Goal: Task Accomplishment & Management: Use online tool/utility

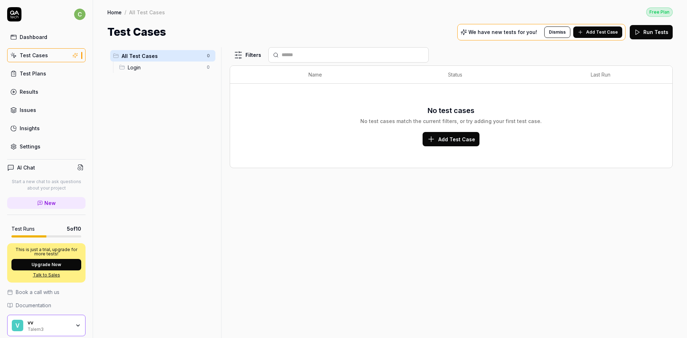
click at [31, 324] on div "vv" at bounding box center [49, 322] width 43 height 6
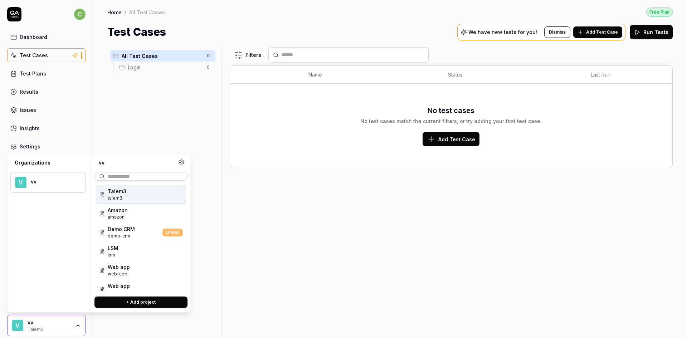
click at [120, 196] on span "talem3" at bounding box center [117, 198] width 19 height 6
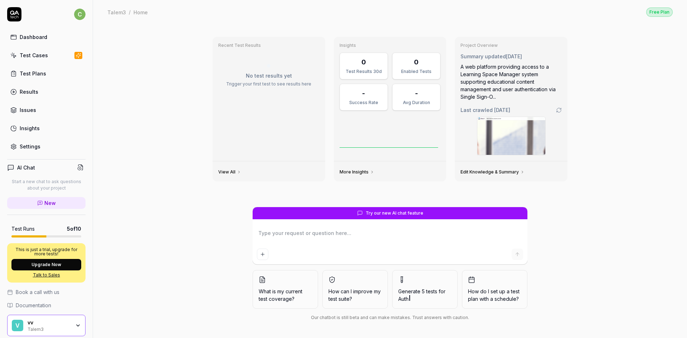
type textarea "*"
click at [39, 56] on div "Test Cases" at bounding box center [34, 56] width 28 height 8
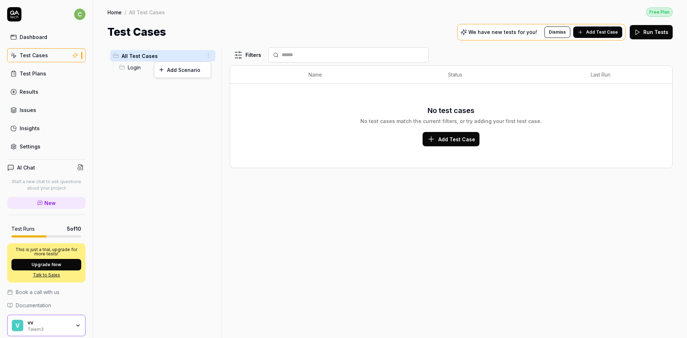
click at [208, 56] on html "c Dashboard Test Cases Test Plans Results Issues Insights Settings AI Chat Star…" at bounding box center [343, 169] width 687 height 338
click at [181, 69] on div "Add Scenario" at bounding box center [182, 70] width 57 height 16
click at [209, 58] on html "c Dashboard Test Cases Test Plans Results Issues Insights Settings AI Chat Star…" at bounding box center [343, 169] width 687 height 338
click at [171, 70] on div "Add Scenario" at bounding box center [182, 70] width 57 height 16
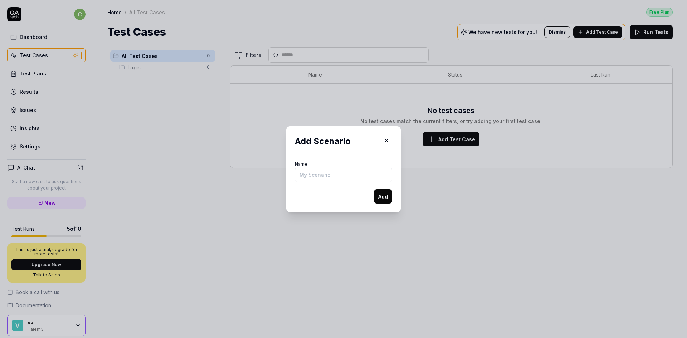
click at [373, 121] on div "​ Add Scenario Name Add" at bounding box center [343, 169] width 179 height 103
click at [357, 168] on input "Name" at bounding box center [343, 175] width 97 height 14
type input "#"
type input "E2E"
click at [374, 189] on button "Add" at bounding box center [383, 196] width 18 height 14
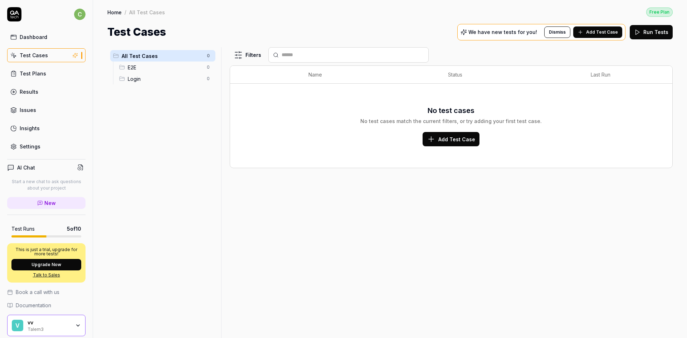
click at [150, 67] on span "E2E" at bounding box center [165, 68] width 75 height 8
click at [615, 28] on button "Add Test Case" at bounding box center [597, 31] width 49 height 11
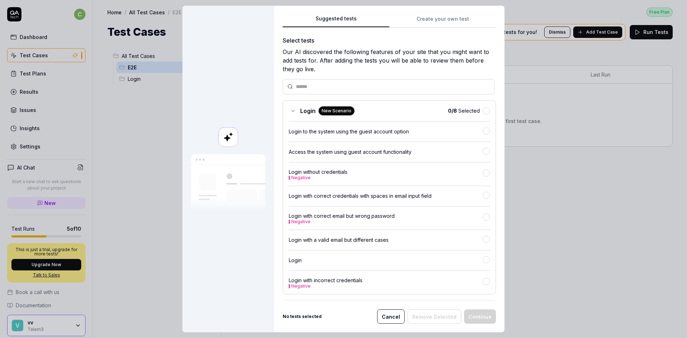
click at [365, 167] on div "Login without credentials Negative" at bounding box center [389, 171] width 201 height 18
click at [444, 20] on button "Create your own test" at bounding box center [442, 21] width 107 height 13
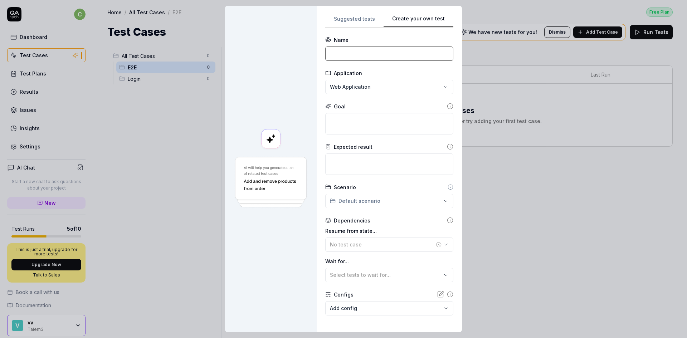
click at [339, 52] on input at bounding box center [389, 53] width 128 height 14
click at [371, 54] on input at bounding box center [389, 53] width 128 height 14
click at [361, 51] on input at bounding box center [389, 53] width 128 height 14
paste input "Add a New Device to Catalog → Deploy as Item → Report and Resolve a Fault"
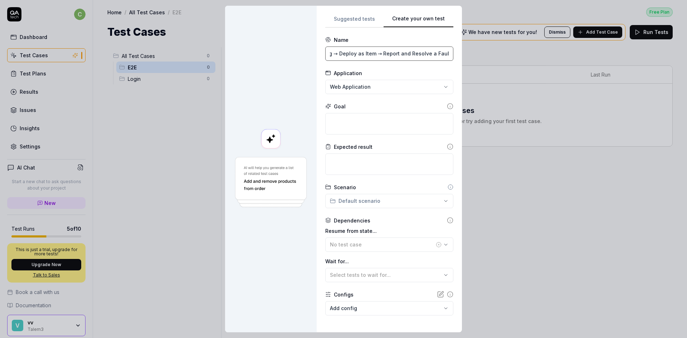
type input "Add a New Device to Catalog → Deploy as Item → Report and Resolve a Fault"
click at [340, 119] on textarea at bounding box center [389, 123] width 128 height 21
paste textarea "Add a New Device to Catalog → Deploy as Item → Report and Resolve a Fault"
type textarea "*"
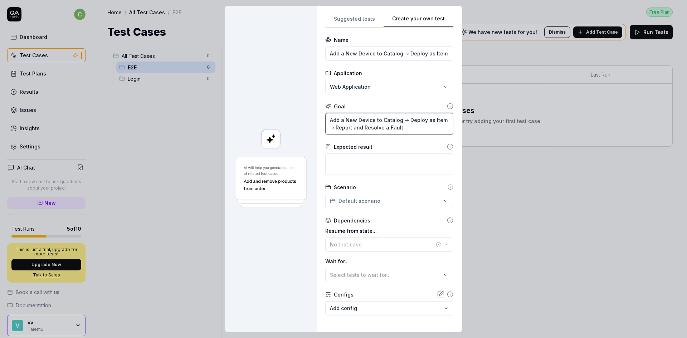
scroll to position [32, 0]
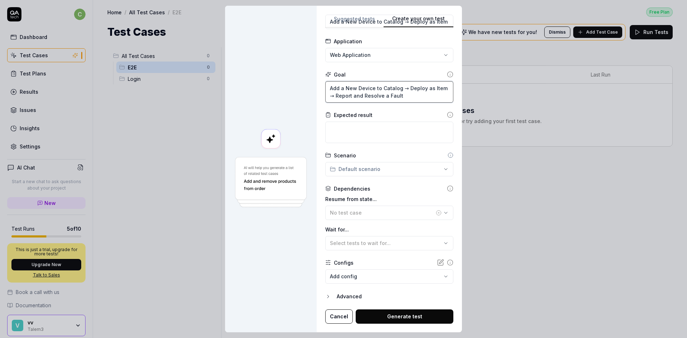
type textarea "Add a New Device to Catalog → Deploy as Item → Report and Resolve a Fault"
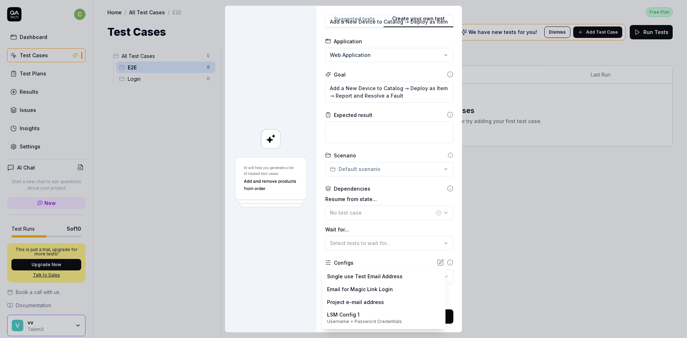
click at [366, 276] on body "c Dashboard Test Cases Test Plans Results Issues Insights Settings AI Chat Star…" at bounding box center [343, 169] width 687 height 338
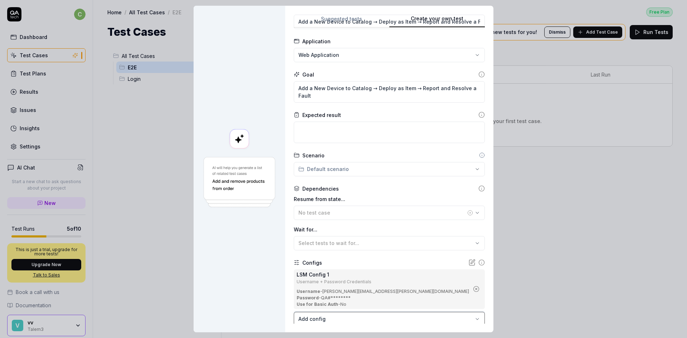
scroll to position [74, 0]
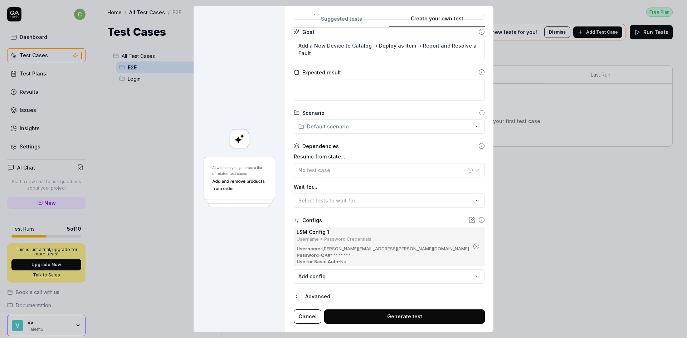
click at [299, 296] on icon "button" at bounding box center [297, 297] width 6 height 6
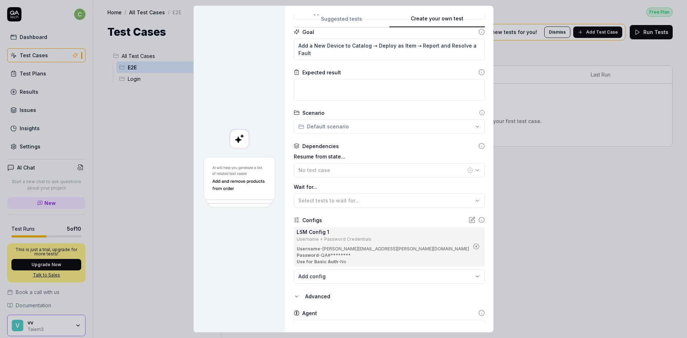
scroll to position [108, 0]
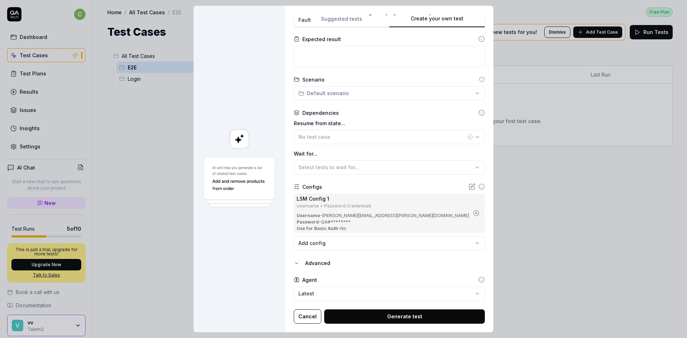
click at [378, 318] on button "Generate test" at bounding box center [404, 316] width 161 height 14
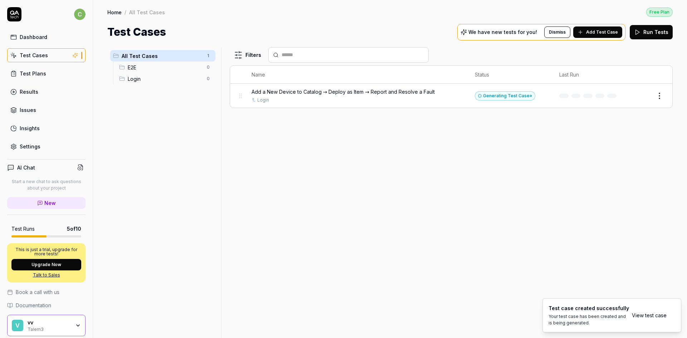
click at [438, 94] on div "Add a New Device to Catalog → Deploy as Item → Report and Resolve a Fault" at bounding box center [355, 92] width 209 height 8
click at [662, 99] on body "c Dashboard Test Cases Test Plans Results Issues Insights Settings AI Chat Star…" at bounding box center [343, 169] width 687 height 338
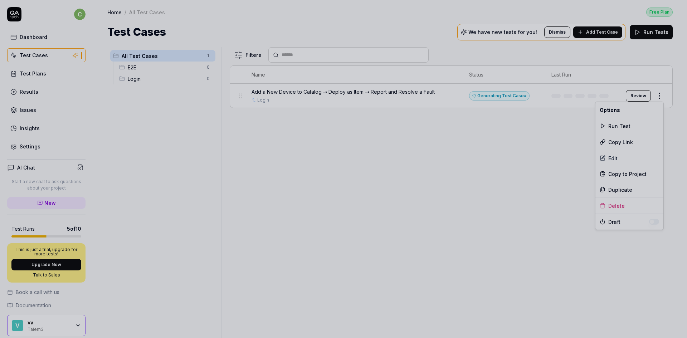
click at [496, 157] on div at bounding box center [343, 169] width 687 height 338
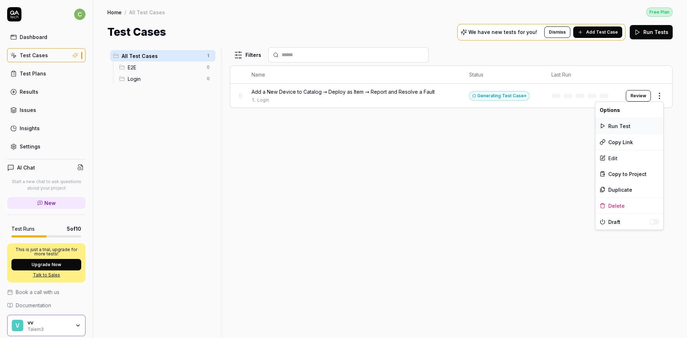
click at [618, 130] on div "Run Test" at bounding box center [629, 126] width 68 height 16
click at [397, 98] on div "Login" at bounding box center [352, 100] width 203 height 6
click at [657, 94] on html "Run started c Dashboard Test Cases Test Plans Results Issues Insights Settings …" at bounding box center [343, 169] width 687 height 338
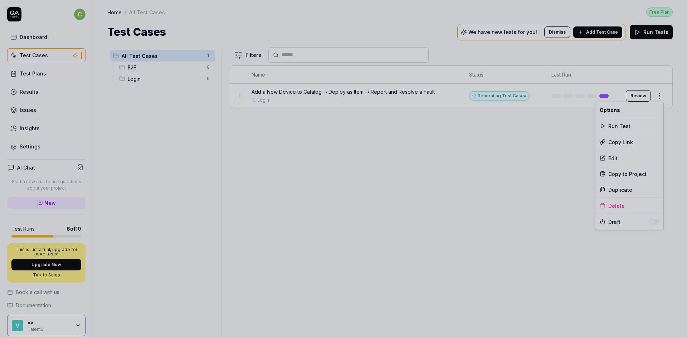
click at [418, 153] on div at bounding box center [343, 169] width 687 height 338
drag, startPoint x: 418, startPoint y: 153, endPoint x: 470, endPoint y: 137, distance: 54.8
click at [461, 140] on div at bounding box center [343, 169] width 687 height 338
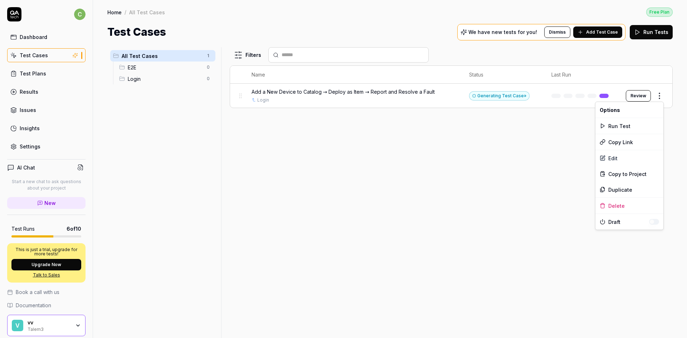
click at [642, 96] on html "c Dashboard Test Cases Test Plans Results Issues Insights Settings AI Chat Star…" at bounding box center [343, 169] width 687 height 338
click at [642, 95] on button "Review" at bounding box center [638, 95] width 25 height 11
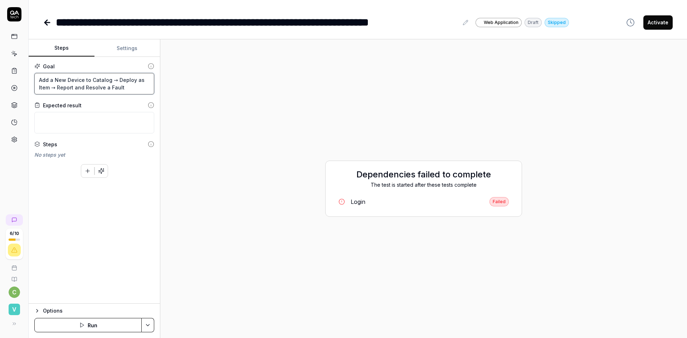
click at [117, 79] on textarea "Add a New Device to Catalog → Deploy as Item → Report and Resolve a Fault" at bounding box center [94, 83] width 120 height 21
click at [132, 86] on textarea "Add a New Device to Catalog → Deploy as Item → Report and Resolve a Fault" at bounding box center [94, 83] width 120 height 21
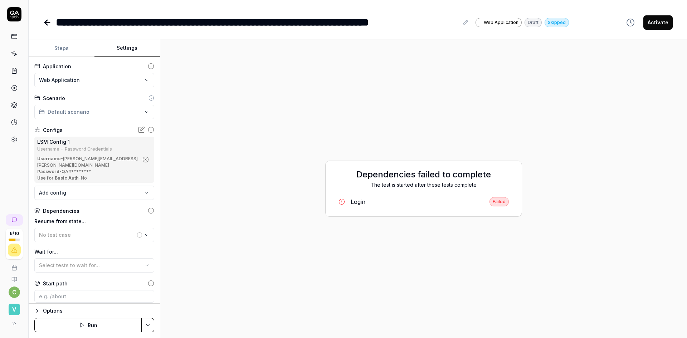
click at [127, 51] on button "Settings" at bounding box center [127, 48] width 66 height 17
click at [117, 155] on div "LSM Config 1 Username + Password Credentials Username - [PERSON_NAME][EMAIL_ADD…" at bounding box center [87, 159] width 101 height 43
click at [140, 127] on icon at bounding box center [142, 129] width 4 height 4
click at [73, 51] on button "Steps" at bounding box center [62, 48] width 66 height 17
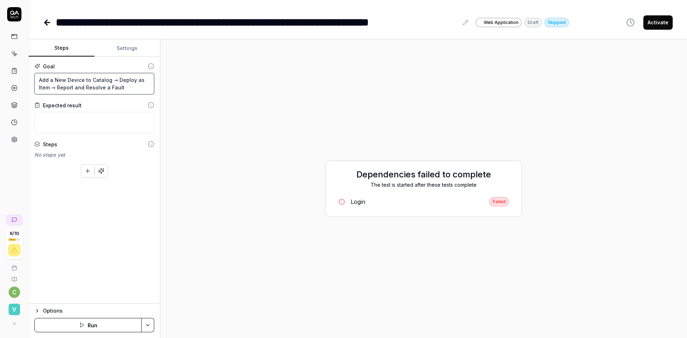
click at [39, 80] on textarea "Add a New Device to Catalog → Deploy as Item → Report and Resolve a Fault" at bounding box center [94, 83] width 120 height 21
type textarea "*"
type textarea "[PERSON_NAME] a New Device to Catalog → Deploy as Item → Report and Resolve a F…"
type textarea "*"
type textarea "LoAdd a New Device to Catalog → Deploy as Item → Report and Resolve a Fault"
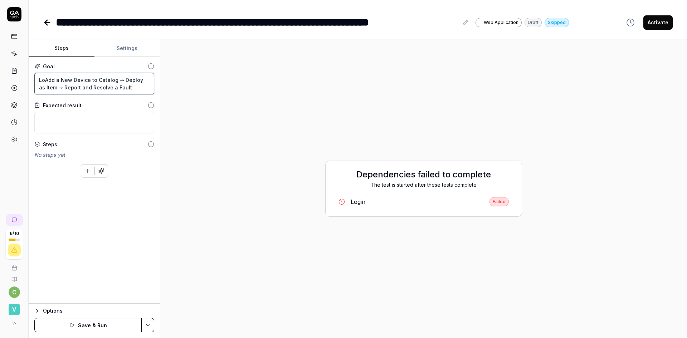
type textarea "*"
type textarea "LogAdd a New Device to Catalog → Deploy as Item → Report and Resolve a Fault"
type textarea "*"
type textarea "LogiAdd a New Device to Catalog → Deploy as Item → Report and Resolve a Fault"
type textarea "*"
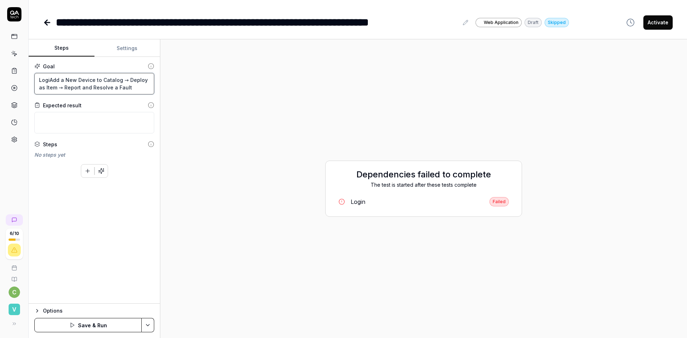
type textarea "LoginAdd a New Device to Catalog → Deploy as Item → Report and Resolve a Fault"
type textarea "*"
type textarea "Login Add a New Device to Catalog → Deploy as Item → Report and Resolve a Fault"
type textarea "*"
type textarea "Login wAdd a New Device to Catalog → Deploy as Item → Report and Resolve a Fault"
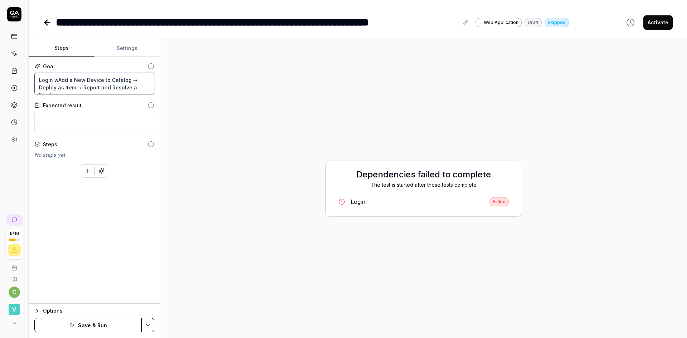
type textarea "*"
type textarea "Login wiAdd a New Device to Catalog → Deploy as Item → Report and Resolve a Fau…"
type textarea "*"
type textarea "Login witAdd a New Device to Catalog → Deploy as Item → Report and Resolve a Fa…"
type textarea "*"
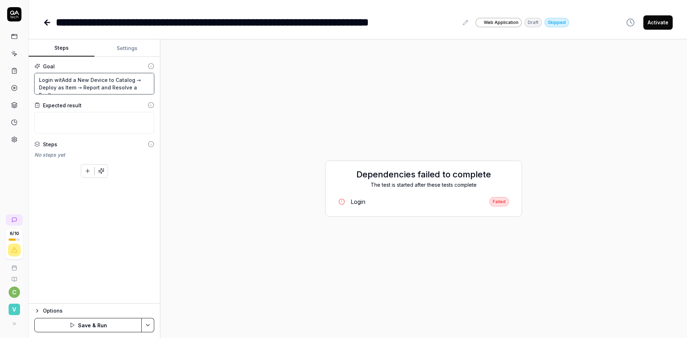
type textarea "Login withAdd a New Device to Catalog → Deploy as Item → Report and Resolve a F…"
type textarea "*"
type textarea "Login with Add a New Device to Catalog → Deploy as Item → Report and Resolve a …"
type textarea "*"
type textarea "Login with [PERSON_NAME] a New Device to Catalog → Deploy as Item → Report and …"
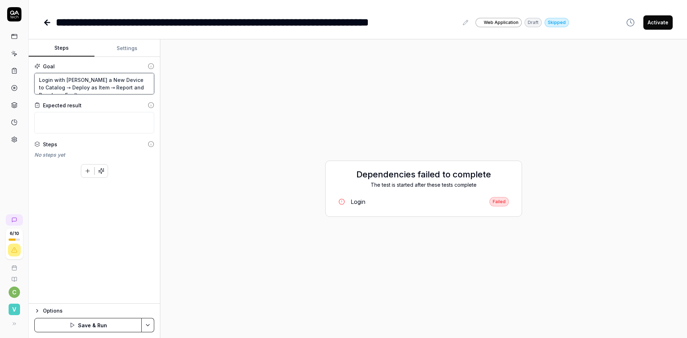
type textarea "*"
type textarea "Login with GuAdd a New Device to Catalog → Deploy as Item → Report and Resolve …"
type textarea "*"
type textarea "Login with GueAdd a New Device to Catalog → Deploy as Item → Report and Resolve…"
type textarea "*"
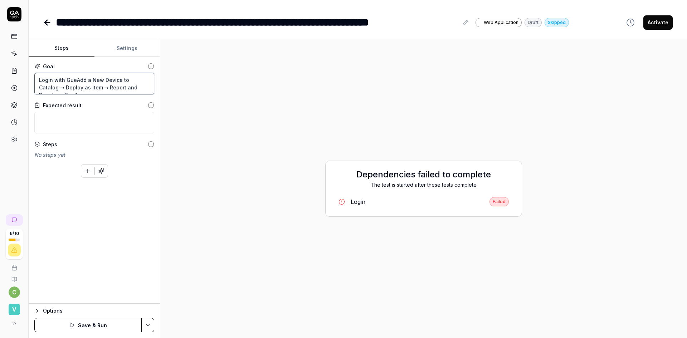
type textarea "Login with GuesAdd a New Device to Catalog → Deploy as Item → Report and Resolv…"
type textarea "*"
type textarea "Login with GuestAdd a New Device to Catalog → Deploy as Item → Report and Resol…"
type textarea "*"
type textarea "Login with Guest Add a New Device to Catalog → Deploy as Item → Report and Reso…"
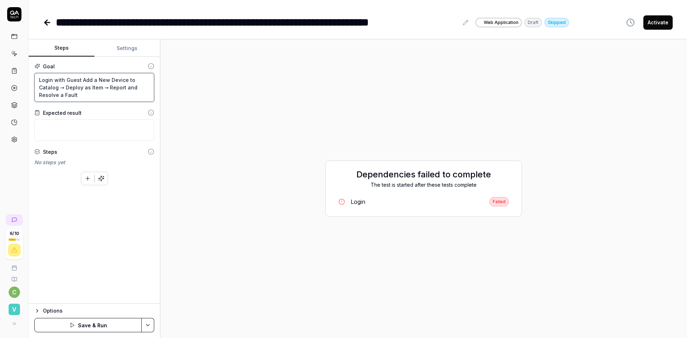
type textarea "*"
type textarea "Login with Guest AAdd a New Device to Catalog → Deploy as Item → Report and Res…"
type textarea "*"
type textarea "Login with Guest AcAdd a New Device to Catalog → Deploy as Item → Report and Re…"
type textarea "*"
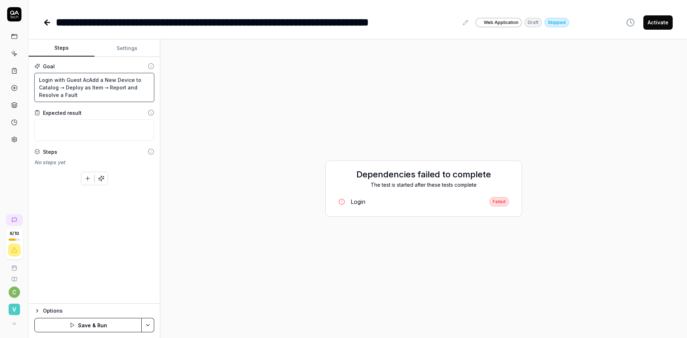
type textarea "Login with Guest AccAdd a New Device to Catalog → Deploy as Item → Report and R…"
type textarea "*"
type textarea "Login with Guest AccoAdd a New Device to Catalog → Deploy as Item → Report and …"
type textarea "*"
type textarea "Login with Guest AccouAdd a New Device to Catalog → Deploy as Item → Report and…"
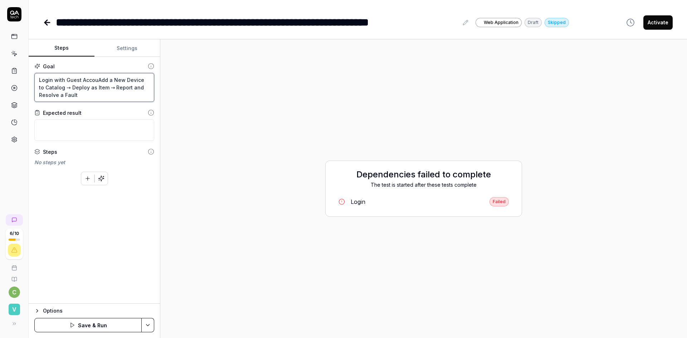
type textarea "*"
type textarea "Login with Guest AccounAdd a New Device to Catalog → Deploy as Item → Report an…"
type textarea "*"
type textarea "Login with Guest AccountAdd a New Device to Catalog → Deploy as Item → Report a…"
type textarea "*"
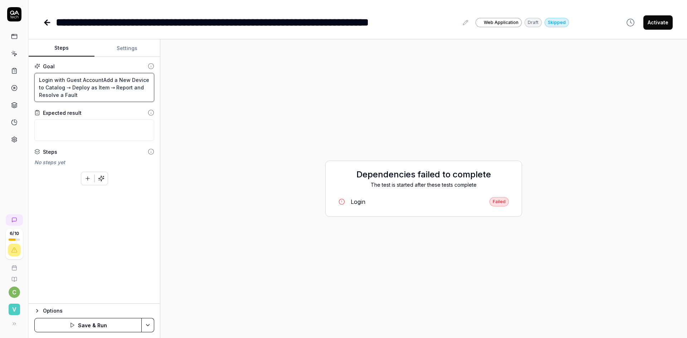
type textarea "Login with Guest Account Add a New Device to Catalog → Deploy as Item → Report …"
type textarea "*"
type textarea "Login with Guest Account (Add a New Device to Catalog → Deploy as Item → Report…"
type textarea "*"
type textarea "Login with Guest Account (uAdd a New Device to Catalog → Deploy as Item → Repor…"
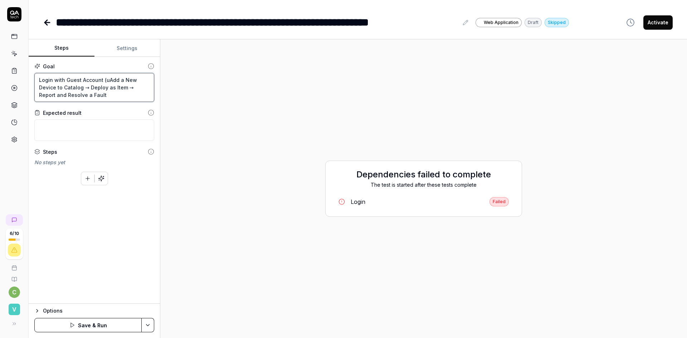
type textarea "*"
type textarea "Login with Guest Account (usAdd a New Device to Catalog → Deploy as Item → Repo…"
type textarea "*"
type textarea "Login with Guest Account (useAdd a New Device to Catalog → Deploy as Item → Rep…"
type textarea "*"
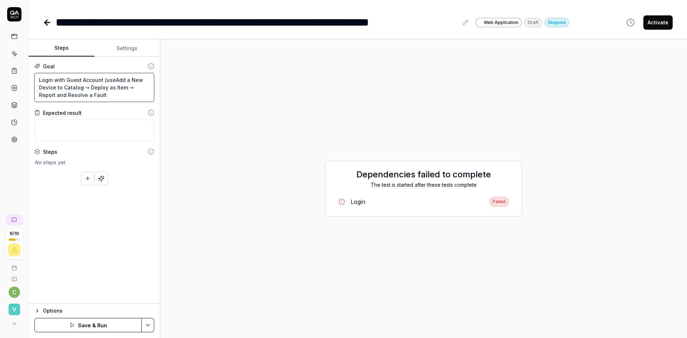
type textarea "Login with Guest Account (userAdd a New Device to Catalog → Deploy as Item → Re…"
type textarea "*"
type textarea "Login with Guest Account (usernAdd a New Device to Catalog → Deploy as Item → R…"
type textarea "*"
type textarea "Login with Guest Account (usernaAdd a New Device to Catalog → Deploy as Item → …"
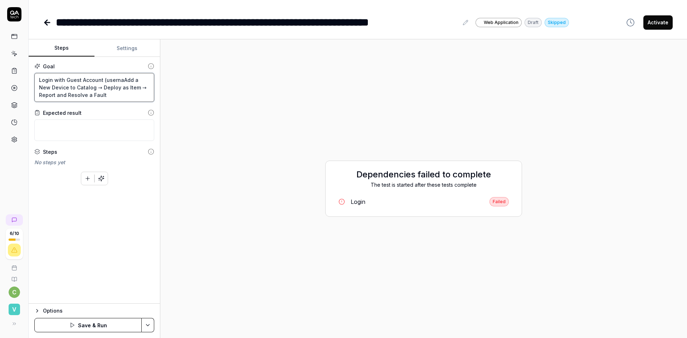
type textarea "*"
type textarea "Login with Guest Account (usernamAdd a New Device to Catalog → Deploy as Item →…"
type textarea "*"
type textarea "Login with Guest Account (usernameAdd a New Device to Catalog → Deploy as Item …"
type textarea "*"
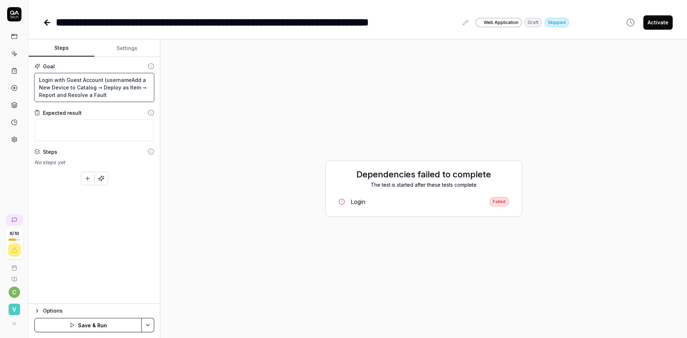
type textarea "Login with Guest Account (username:Add a New Device to Catalog → Deploy as Item…"
type textarea "*"
type textarea "Login with Guest Account (username: Add a New Device to Catalog → Deploy as Ite…"
type textarea "*"
type textarea "Login with Guest Account (username: pAdd a New Device to Catalog → Deploy as It…"
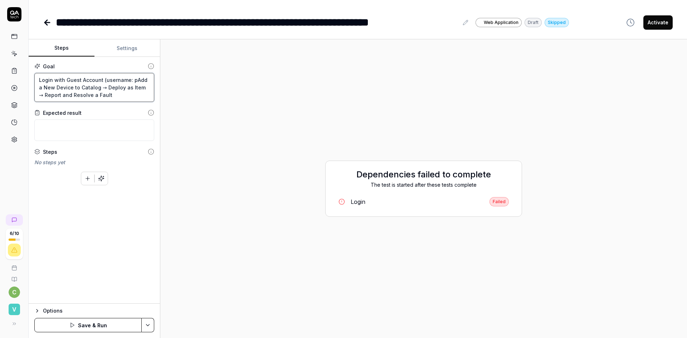
type textarea "*"
type textarea "Login with Guest Account (username: phAdd a New Device to Catalog → Deploy as I…"
type textarea "*"
type textarea "Login with Guest Account (username: phiAdd a New Device to Catalog → Deploy as …"
type textarea "*"
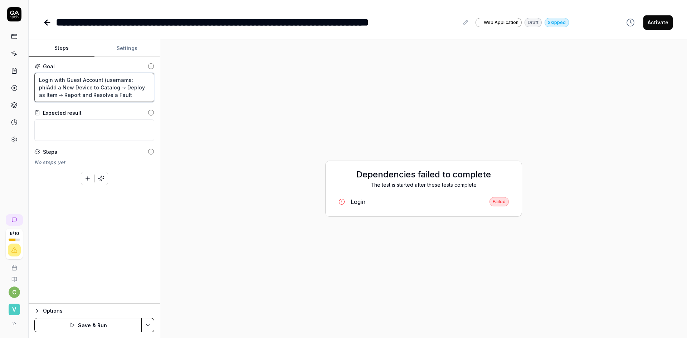
type textarea "Login with Guest Account (username: philAdd a New Device to Catalog → Deploy as…"
type textarea "*"
type textarea "Login with Guest Account (username: philpAdd a New Device to Catalog → Deploy a…"
type textarea "*"
type textarea "Login with Guest Account (username: [PERSON_NAME].Add a New Device to Catalog →…"
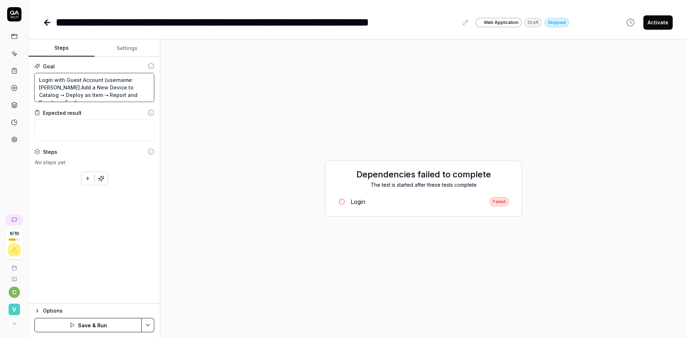
type textarea "*"
type textarea "Login with Guest Account (username: [PERSON_NAME].keAdd a New Device to Catalog…"
type textarea "*"
type textarea "Login with Guest Account (username: [PERSON_NAME].kewAdd a New Device to Catalo…"
type textarea "*"
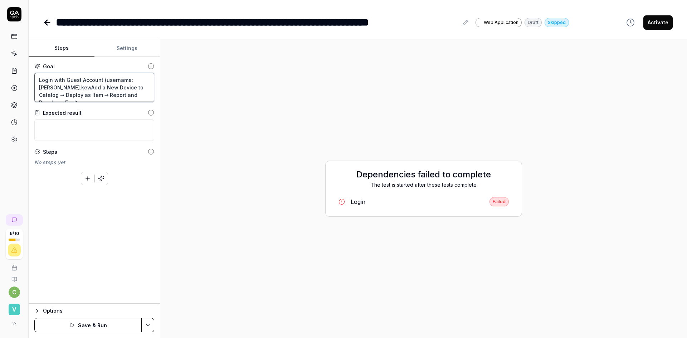
type textarea "Login with Guest Account (username: [PERSON_NAME].kewlAdd a New Device to Catal…"
type textarea "*"
type textarea "Login with Guest Account (username: [PERSON_NAME].kewAdd a New Device to Catalo…"
type textarea "*"
type textarea "Login with Guest Account (username: [PERSON_NAME].keAdd a New Device to Catalog…"
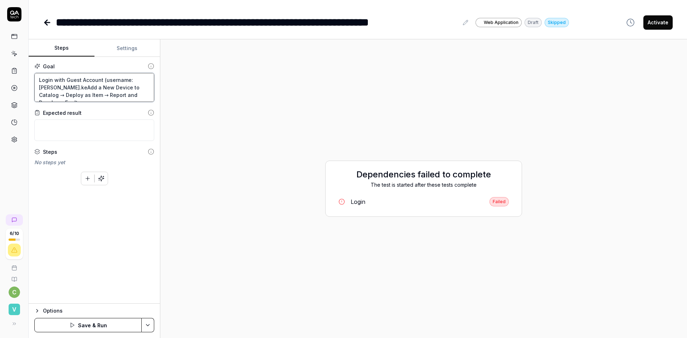
type textarea "*"
type textarea "Login with Guest Account (username: [PERSON_NAME].kAdd a New Device to Catalog …"
type textarea "*"
type textarea "Login with Guest Account (username: [PERSON_NAME].Add a New Device to Catalog →…"
type textarea "*"
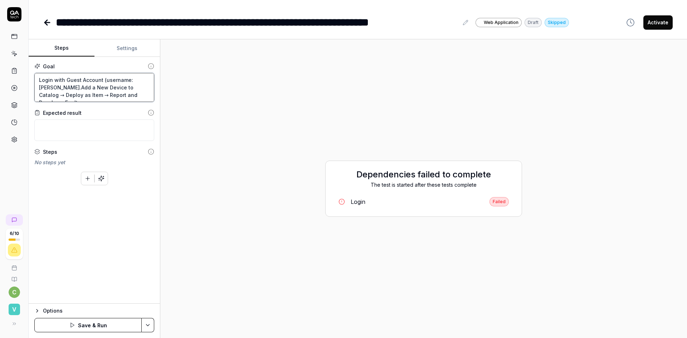
type textarea "Login with Guest Account (username: [PERSON_NAME].[PERSON_NAME] a New Device to…"
type textarea "*"
type textarea "Login with Guest Account (username: [PERSON_NAME].leAdd a New Device to Catalog…"
type textarea "*"
type textarea "Login with Guest Account (username: [PERSON_NAME].lewAdd a New Device to Catalo…"
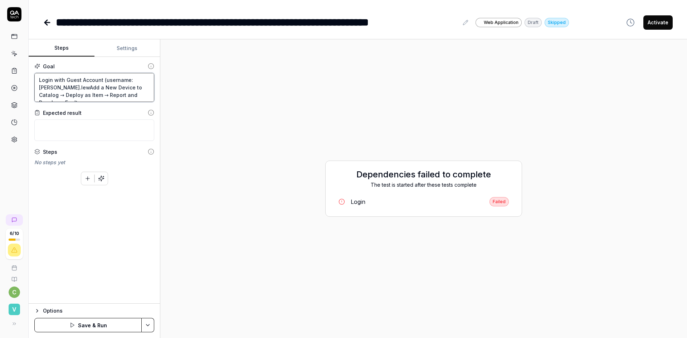
type textarea "*"
type textarea "Login with Guest Account (username: [PERSON_NAME].[PERSON_NAME]@Add a New Devic…"
type textarea "*"
type textarea "Login with Guest Account (username: [PERSON_NAME].[PERSON_NAME]@xAdd a New Devi…"
type textarea "*"
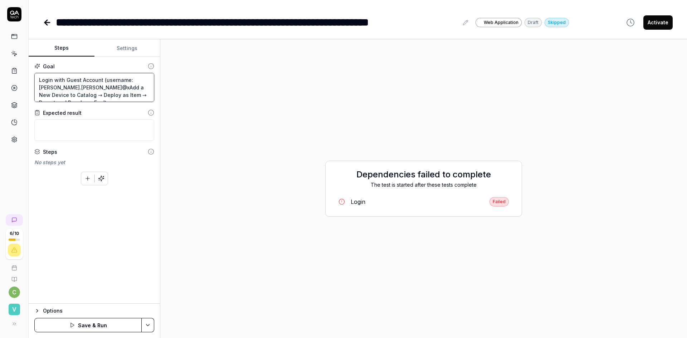
type textarea "Login with Guest Account (username: [PERSON_NAME].[PERSON_NAME]@xbAdd a New Dev…"
type textarea "*"
type textarea "Login with Guest Account (username: [PERSON_NAME].[PERSON_NAME]@xboAdd a New De…"
type textarea "*"
type textarea "Login with Guest Account (username: [PERSON_NAME].[PERSON_NAME]@xbosAdd a New D…"
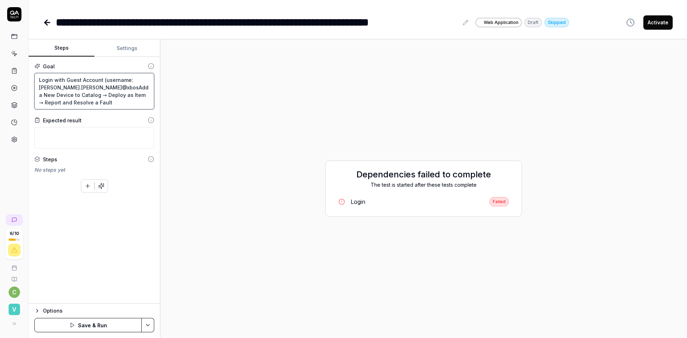
type textarea "*"
type textarea "Login with Guest Account (username: [PERSON_NAME].[PERSON_NAME]@xbosoAdd a New …"
type textarea "*"
type textarea "Login with Guest Account (username: [PERSON_NAME].[PERSON_NAME]@xbosofAdd a New…"
type textarea "*"
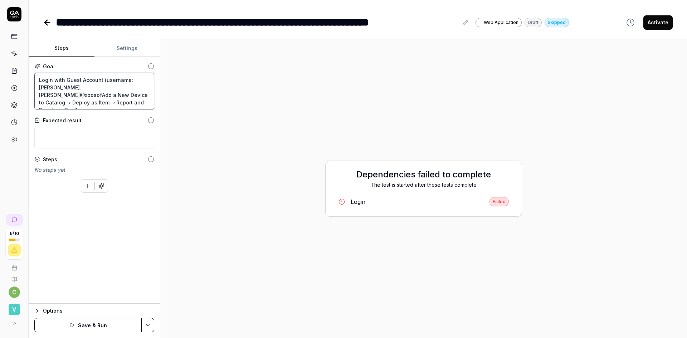
type textarea "Login with Guest Account (username: [PERSON_NAME].[PERSON_NAME]@xbosoftAdd a Ne…"
type textarea "*"
type textarea "Login with Guest Account (username: [PERSON_NAME][EMAIL_ADDRESS][PERSON_NAME] a…"
type textarea "*"
type textarea "Login with Guest Account (username: [PERSON_NAME].[PERSON_NAME]@xbosoft.cAdd a …"
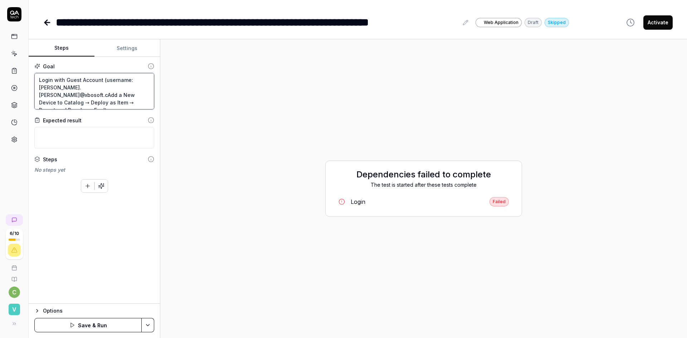
type textarea "*"
type textarea "Login with Guest Account (username: [PERSON_NAME][EMAIL_ADDRESS][PERSON_NAME] a…"
type textarea "*"
type textarea "Login with Guest Account (username: [PERSON_NAME][EMAIL_ADDRESS][PERSON_NAME] a…"
type textarea "*"
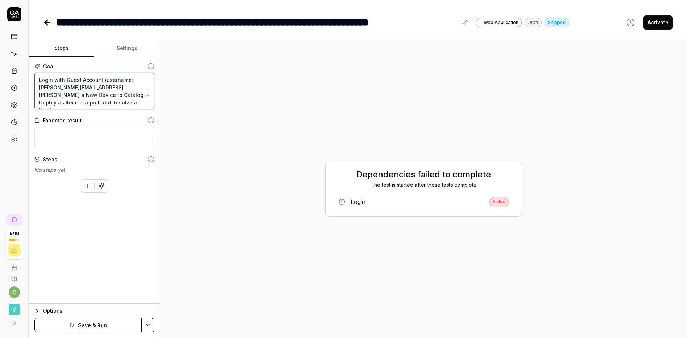
type textarea "Login with Guest Account (username: [PERSON_NAME][EMAIL_ADDRESS][PERSON_NAME][D…"
type textarea "*"
type textarea "Login with Guest Account (username: [PERSON_NAME][EMAIL_ADDRESS][PERSON_NAME][D…"
type textarea "*"
type textarea "Login with Guest Account (username: [PERSON_NAME][EMAIL_ADDRESS][PERSON_NAME][D…"
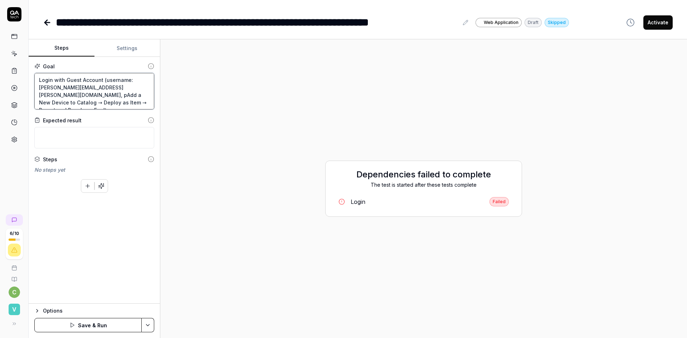
type textarea "*"
type textarea "Login with Guest Account (username: [PERSON_NAME][EMAIL_ADDRESS][PERSON_NAME][D…"
type textarea "*"
type textarea "Login with Guest Account (username: [PERSON_NAME][EMAIL_ADDRESS][PERSON_NAME][D…"
type textarea "*"
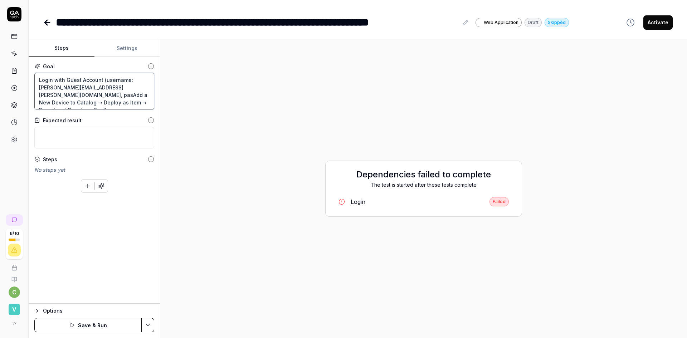
type textarea "Login with Guest Account (username: [PERSON_NAME][EMAIL_ADDRESS][PERSON_NAME][D…"
type textarea "*"
type textarea "Login with Guest Account (username: [PERSON_NAME][EMAIL_ADDRESS][PERSON_NAME][D…"
type textarea "*"
type textarea "Login with Guest Account (username: [PERSON_NAME][EMAIL_ADDRESS][PERSON_NAME][D…"
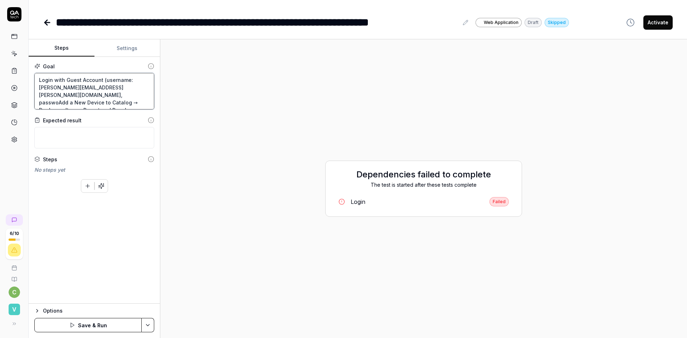
type textarea "*"
type textarea "Login with Guest Account (username: [PERSON_NAME][EMAIL_ADDRESS][PERSON_NAME][D…"
type textarea "*"
type textarea "Login with Guest Account (username: [PERSON_NAME][EMAIL_ADDRESS][PERSON_NAME][D…"
type textarea "*"
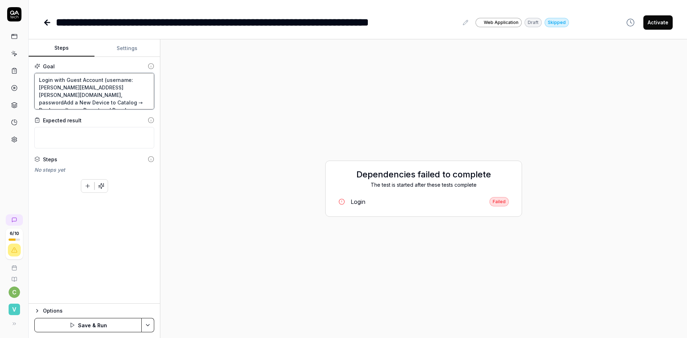
type textarea "Login with Guest Account (username: [PERSON_NAME][EMAIL_ADDRESS][PERSON_NAME][D…"
type textarea "*"
type textarea "Login with Guest Account (username: [PERSON_NAME][EMAIL_ADDRESS][PERSON_NAME][D…"
type textarea "*"
type textarea "Login with Guest Account (username: [PERSON_NAME][EMAIL_ADDRESS][PERSON_NAME][D…"
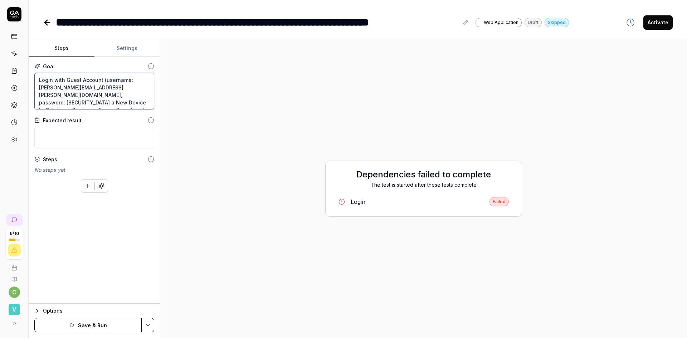
type textarea "*"
type textarea "Login with Guest Account (username: [PERSON_NAME][EMAIL_ADDRESS][PERSON_NAME][D…"
type textarea "*"
type textarea "Login with Guest Account (username: [PERSON_NAME][EMAIL_ADDRESS][PERSON_NAME][D…"
type textarea "*"
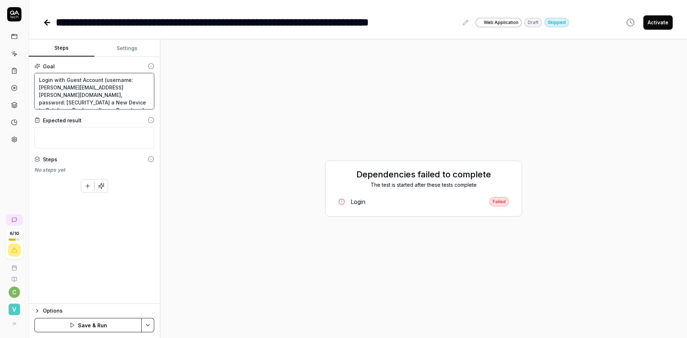
type textarea "Login with Guest Account (username: [PERSON_NAME][EMAIL_ADDRESS][PERSON_NAME][D…"
type textarea "*"
type textarea "Login with Guest Account (username: [PERSON_NAME][EMAIL_ADDRESS][PERSON_NAME][D…"
type textarea "*"
type textarea "Login with Guest Account (username: [PERSON_NAME][EMAIL_ADDRESS][PERSON_NAME][D…"
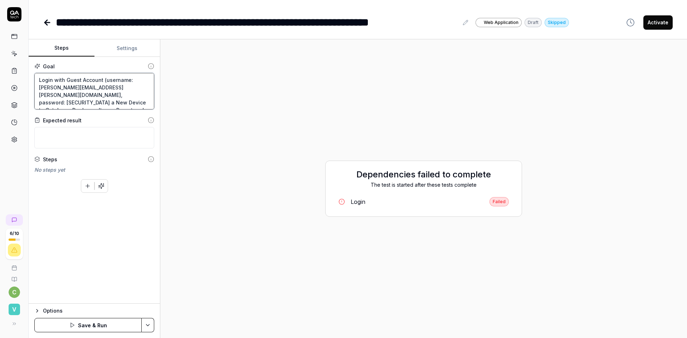
type textarea "*"
type textarea "Login with Guest Account (username: [PERSON_NAME][EMAIL_ADDRESS][PERSON_NAME][D…"
type textarea "*"
type textarea "Login with Guest Account (username: [PERSON_NAME][EMAIL_ADDRESS][PERSON_NAME][D…"
type textarea "*"
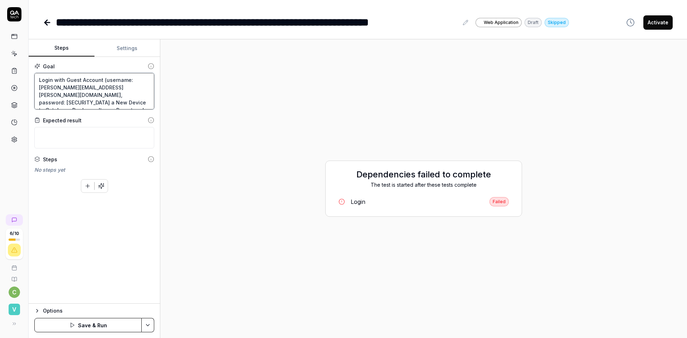
type textarea "Login with Guest Account (username: [PERSON_NAME][EMAIL_ADDRESS][PERSON_NAME][D…"
type textarea "*"
type textarea "Login with Guest Account (username: [PERSON_NAME][EMAIL_ADDRESS][PERSON_NAME][D…"
type textarea "*"
type textarea "Login with Guest Account (username: [PERSON_NAME][EMAIL_ADDRESS][PERSON_NAME][D…"
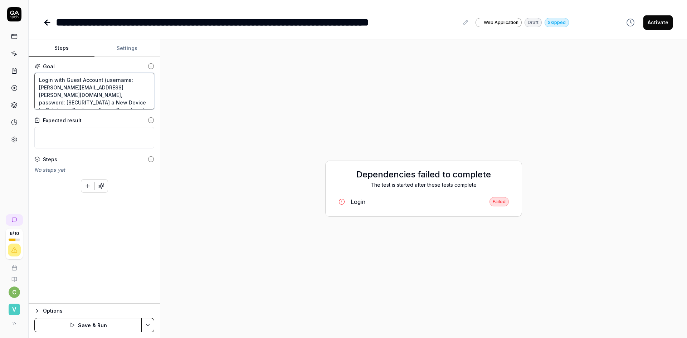
type textarea "*"
type textarea "Login with Guest Account (username: [PERSON_NAME][EMAIL_ADDRESS][PERSON_NAME][D…"
type textarea "*"
type textarea "Login with Guest Account (username: [PERSON_NAME][EMAIL_ADDRESS][PERSON_NAME][D…"
type textarea "*"
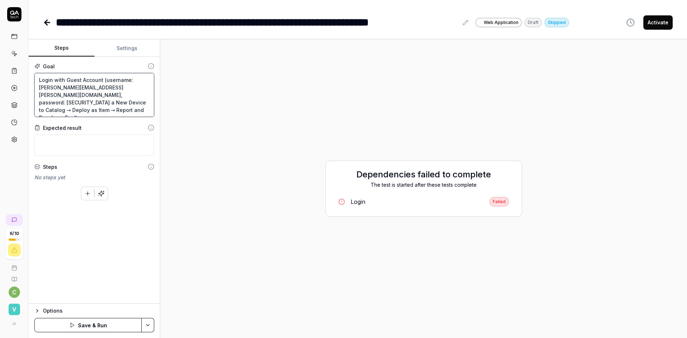
type textarea "Login with Guest Account (username: [PERSON_NAME][EMAIL_ADDRESS][PERSON_NAME][D…"
type textarea "*"
type textarea "Login with Guest Account (username: [PERSON_NAME][EMAIL_ADDRESS][PERSON_NAME][D…"
type textarea "*"
type textarea "Login with Guest Account (username: [PERSON_NAME][EMAIL_ADDRESS][PERSON_NAME][D…"
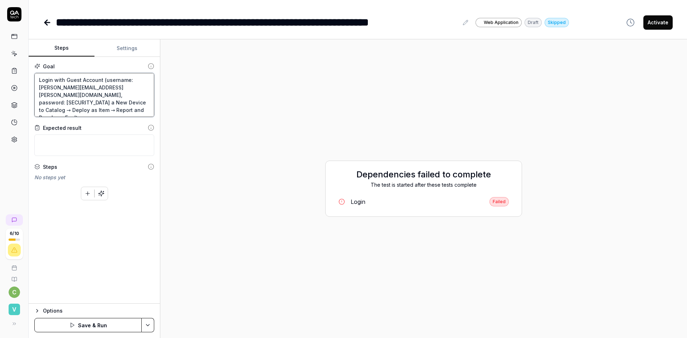
type textarea "*"
type textarea "Login with Guest Account (username: [PERSON_NAME][EMAIL_ADDRESS][PERSON_NAME][D…"
type textarea "*"
type textarea "Login with Guest Account (username: [PERSON_NAME][EMAIL_ADDRESS][PERSON_NAME][D…"
type textarea "*"
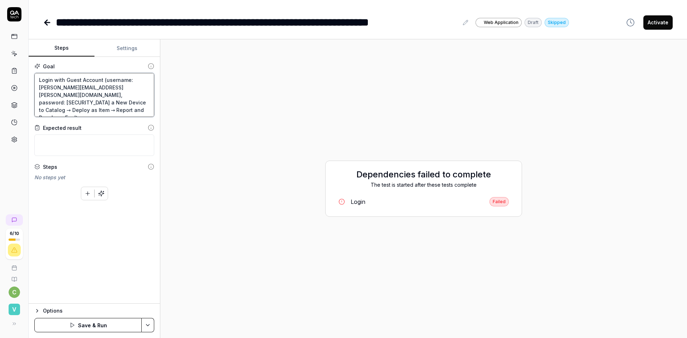
type textarea "Login with Guest Account (username: [PERSON_NAME][EMAIL_ADDRESS][PERSON_NAME][D…"
click at [47, 90] on textarea "Login with Guest Account (username: [PERSON_NAME][EMAIL_ADDRESS][PERSON_NAME][D…" at bounding box center [94, 95] width 120 height 44
type textarea "*"
type textarea "Login with Guest Account (username: [PERSON_NAME][EMAIL_ADDRESS][PERSON_NAME][D…"
click at [120, 244] on div "Goal Login with Guest Account (username: [PERSON_NAME][EMAIL_ADDRESS][PERSON_NA…" at bounding box center [94, 180] width 131 height 247
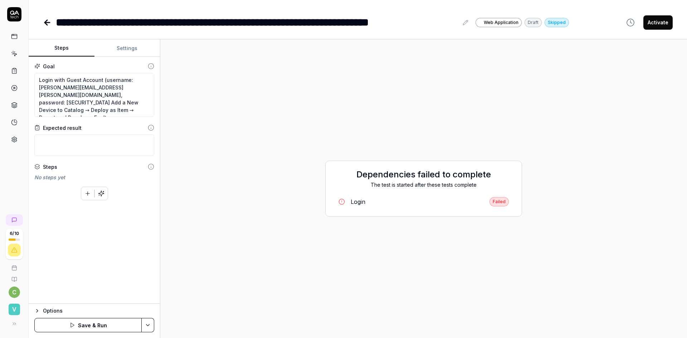
click at [72, 256] on div "Goal Login with Guest Account (username: [PERSON_NAME][EMAIL_ADDRESS][PERSON_NA…" at bounding box center [94, 180] width 131 height 247
click at [93, 85] on textarea "Login with Guest Account (username: [PERSON_NAME][EMAIL_ADDRESS][PERSON_NAME][D…" at bounding box center [94, 95] width 120 height 44
click at [130, 324] on button "Save & Run" at bounding box center [87, 325] width 107 height 14
type textarea "*"
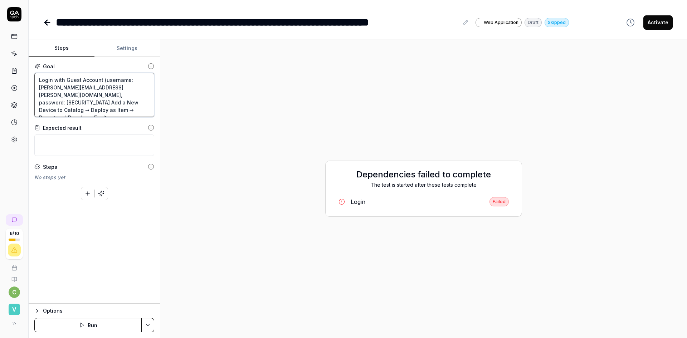
click at [85, 85] on textarea "Login with Guest Account (username: [PERSON_NAME][EMAIL_ADDRESS][PERSON_NAME][D…" at bounding box center [94, 95] width 120 height 44
click at [67, 117] on textarea "Login with Guest Account (username: [PERSON_NAME][EMAIL_ADDRESS][PERSON_NAME][D…" at bounding box center [94, 95] width 120 height 44
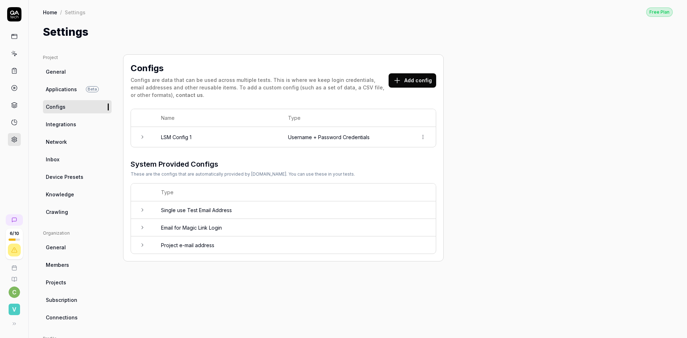
click at [141, 138] on icon at bounding box center [142, 137] width 6 height 6
